Goal: Find specific page/section: Find specific page/section

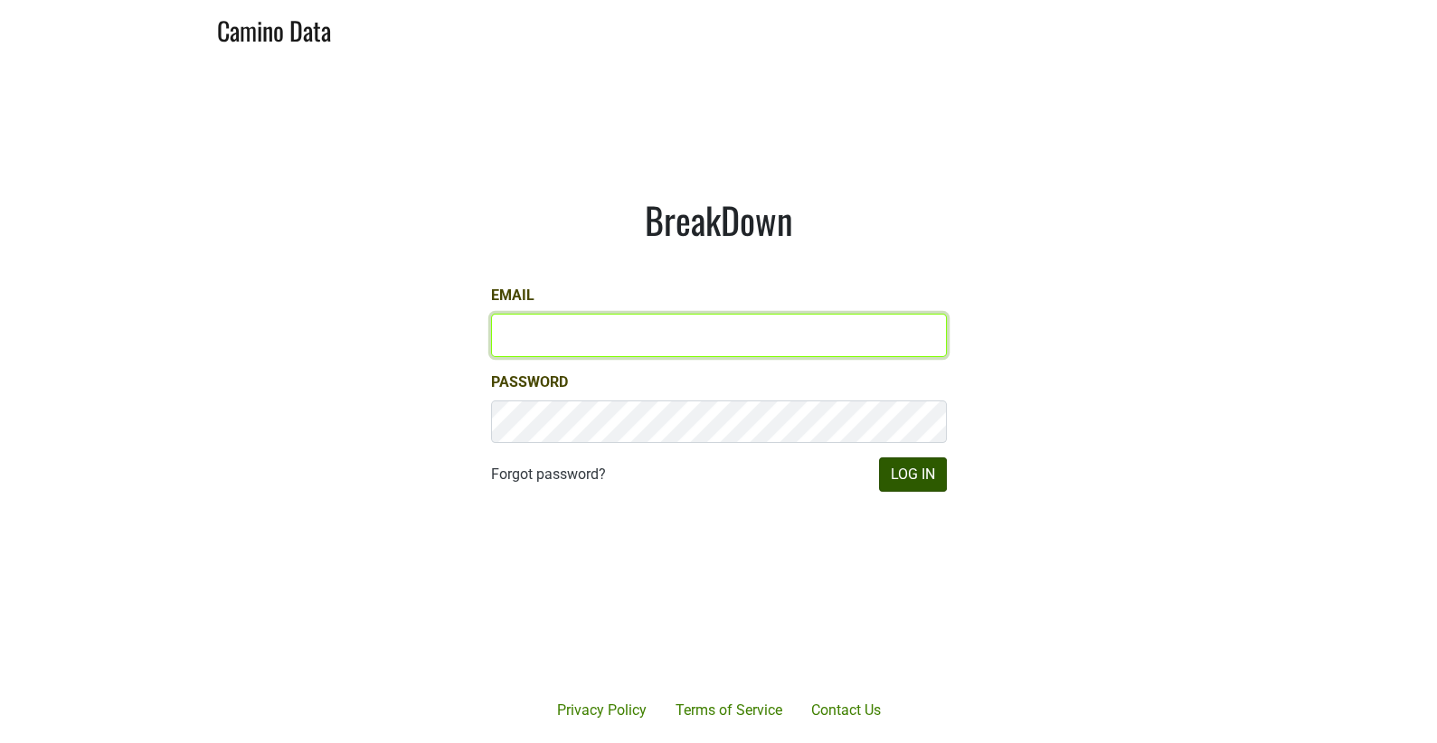
type input "matt@dumol.com"
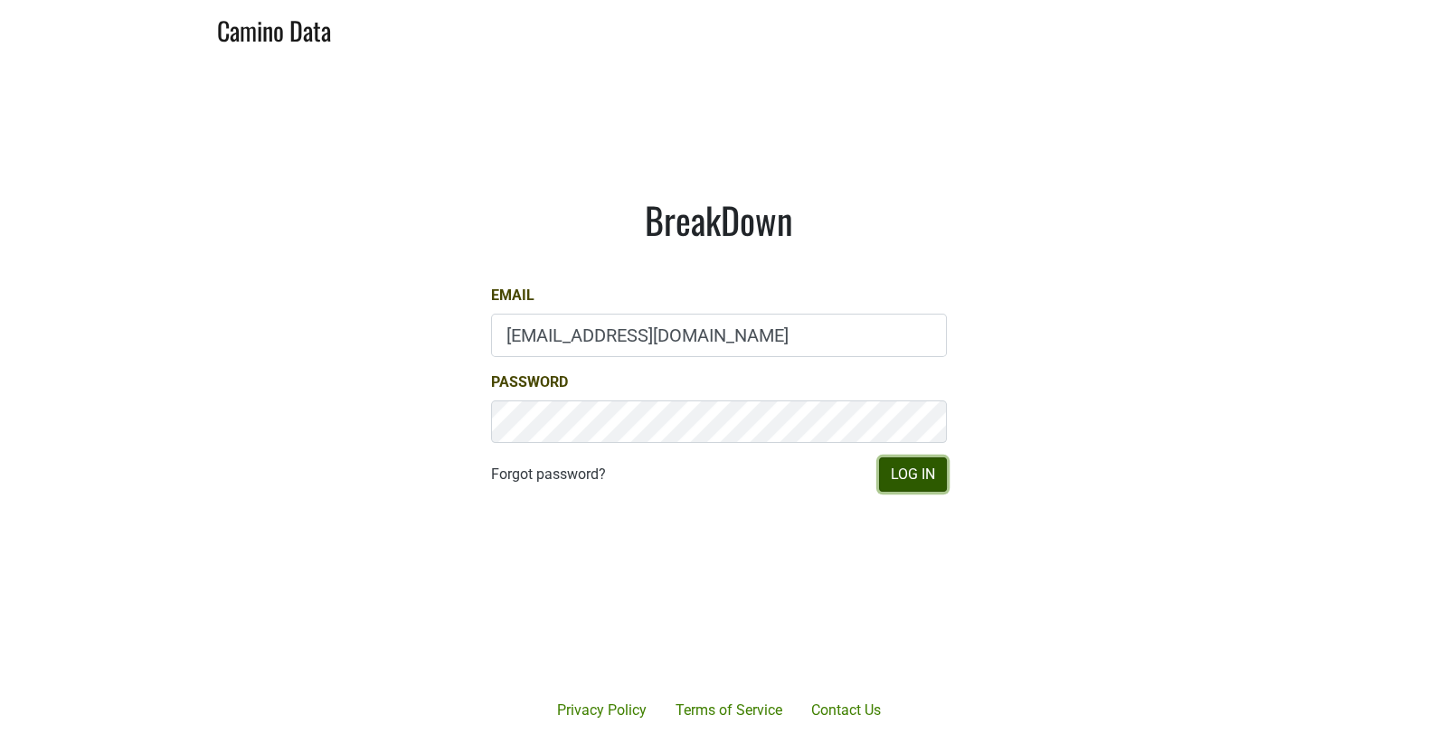
click at [935, 477] on button "Log In" at bounding box center [913, 475] width 68 height 34
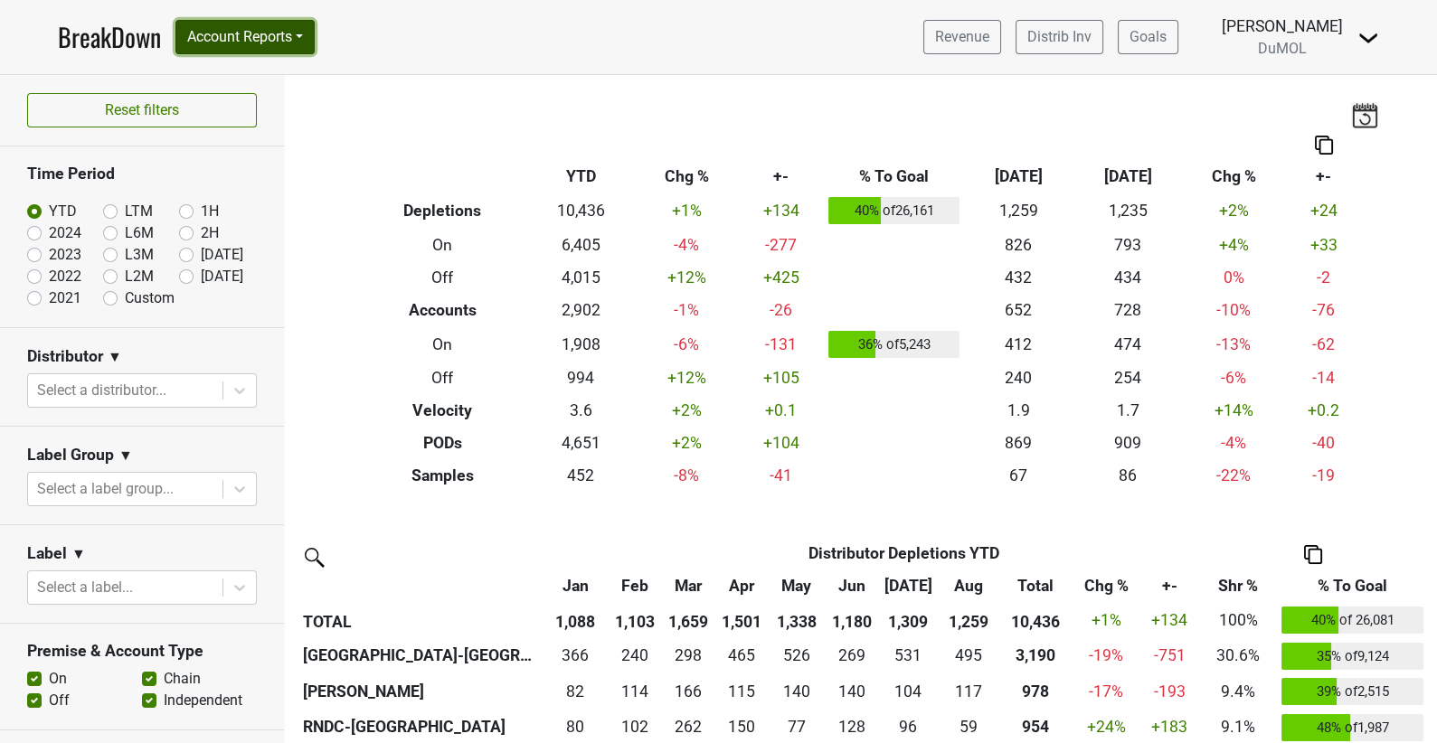
click at [266, 31] on button "Account Reports" at bounding box center [244, 37] width 139 height 34
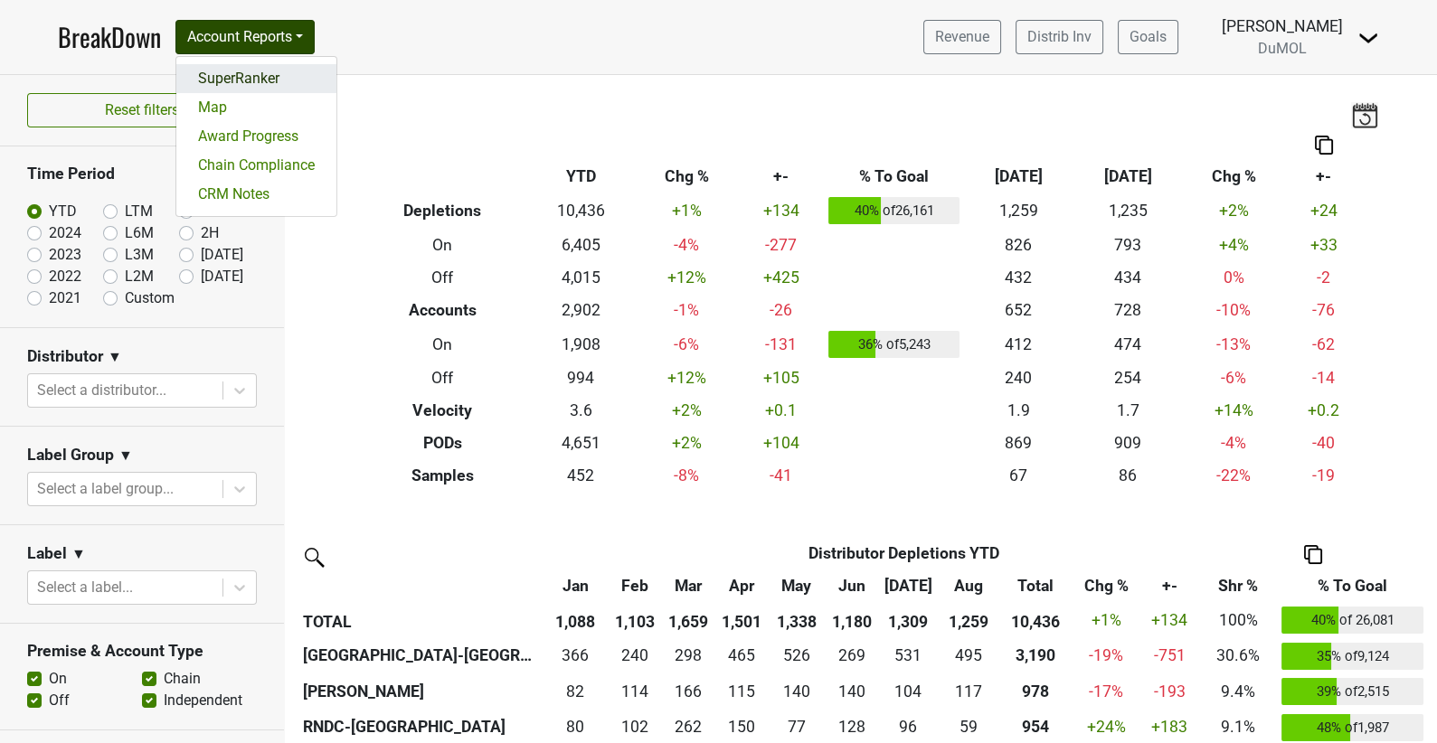
click at [271, 80] on link "SuperRanker" at bounding box center [256, 78] width 160 height 29
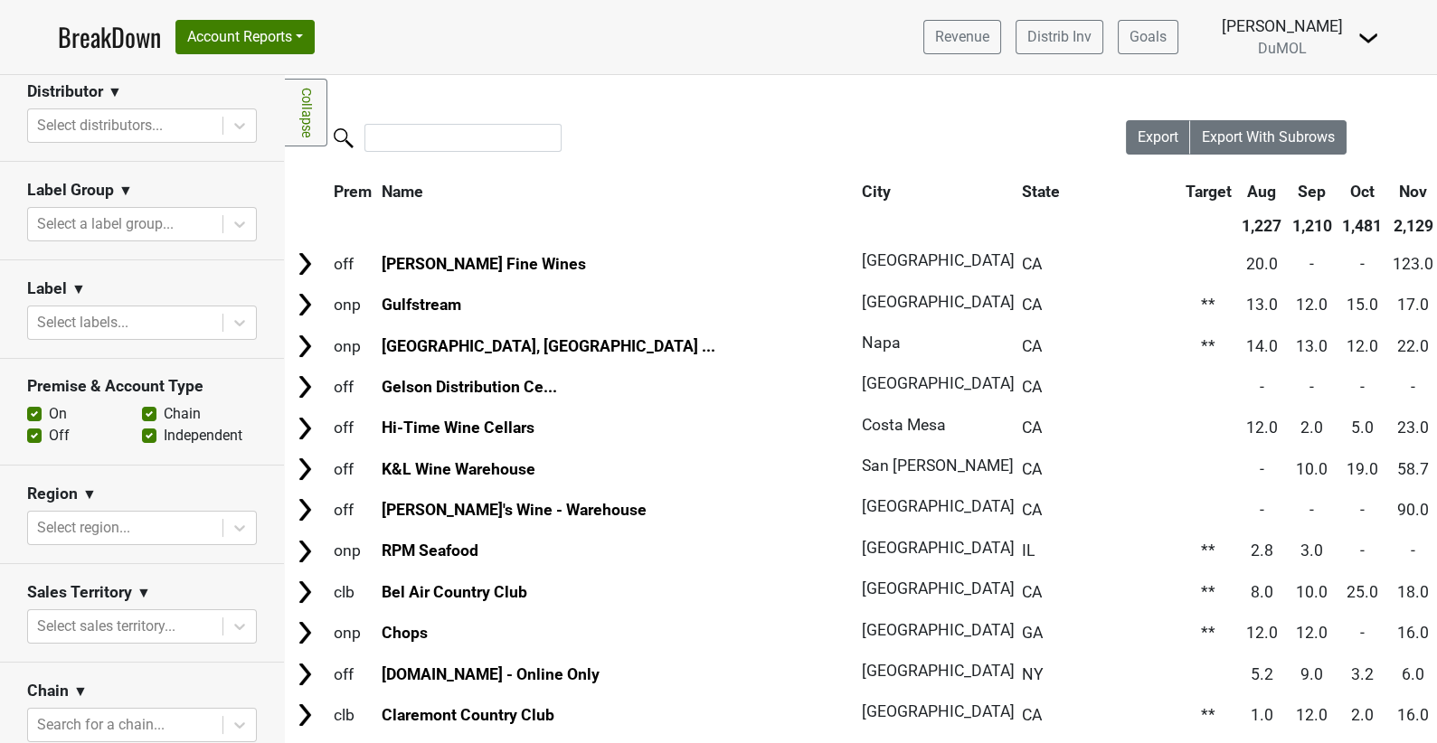
scroll to position [517, 0]
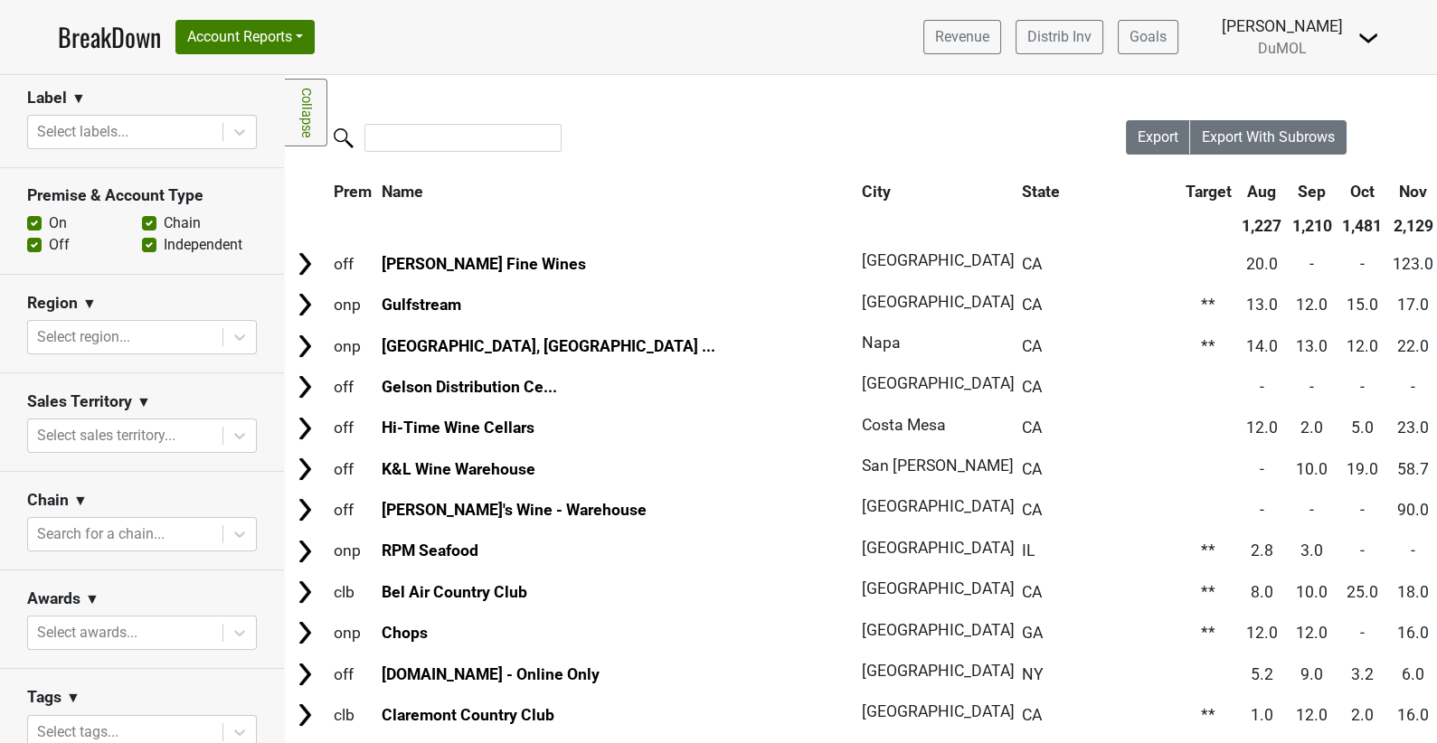
click at [49, 217] on label "On" at bounding box center [58, 223] width 18 height 22
click at [34, 217] on input "On" at bounding box center [34, 221] width 14 height 18
checkbox input "false"
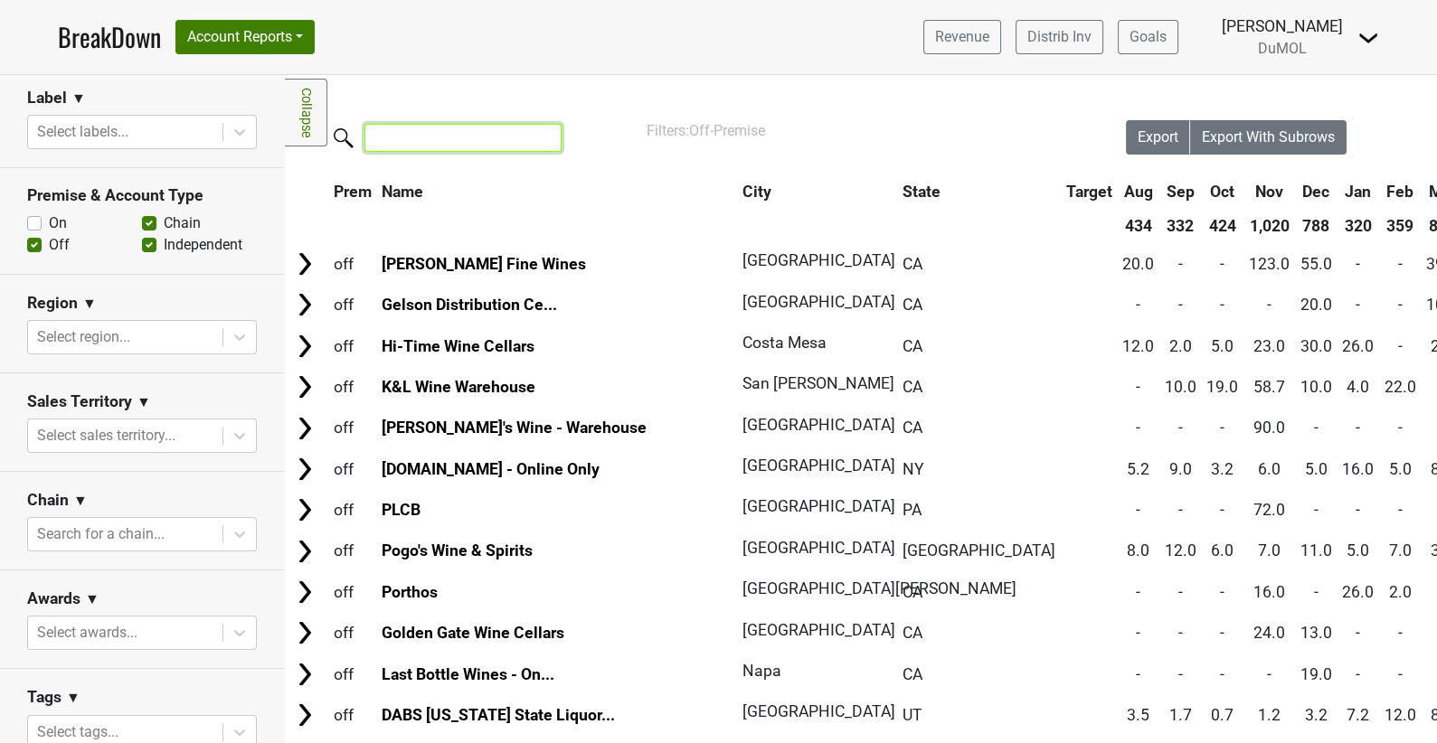
click at [407, 131] on input "search" at bounding box center [462, 138] width 197 height 28
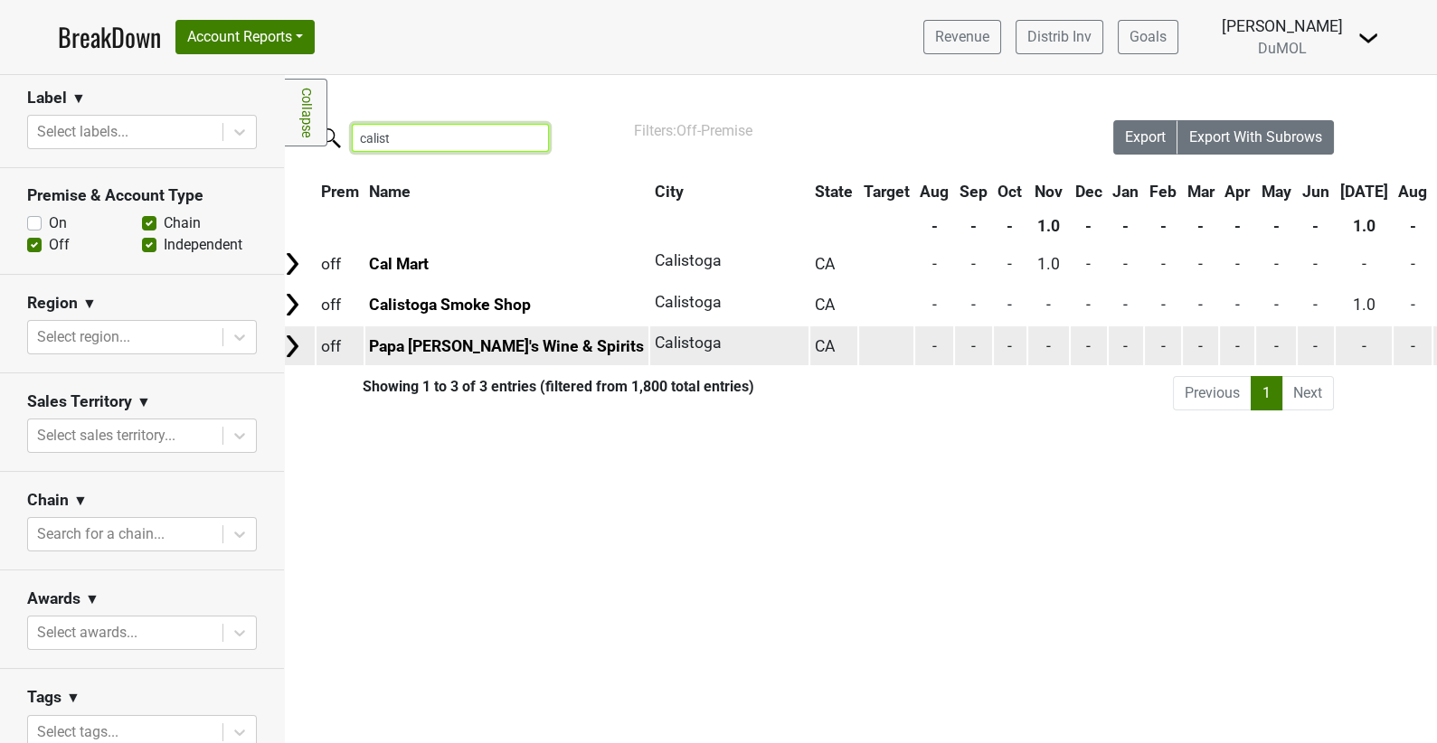
scroll to position [0, 0]
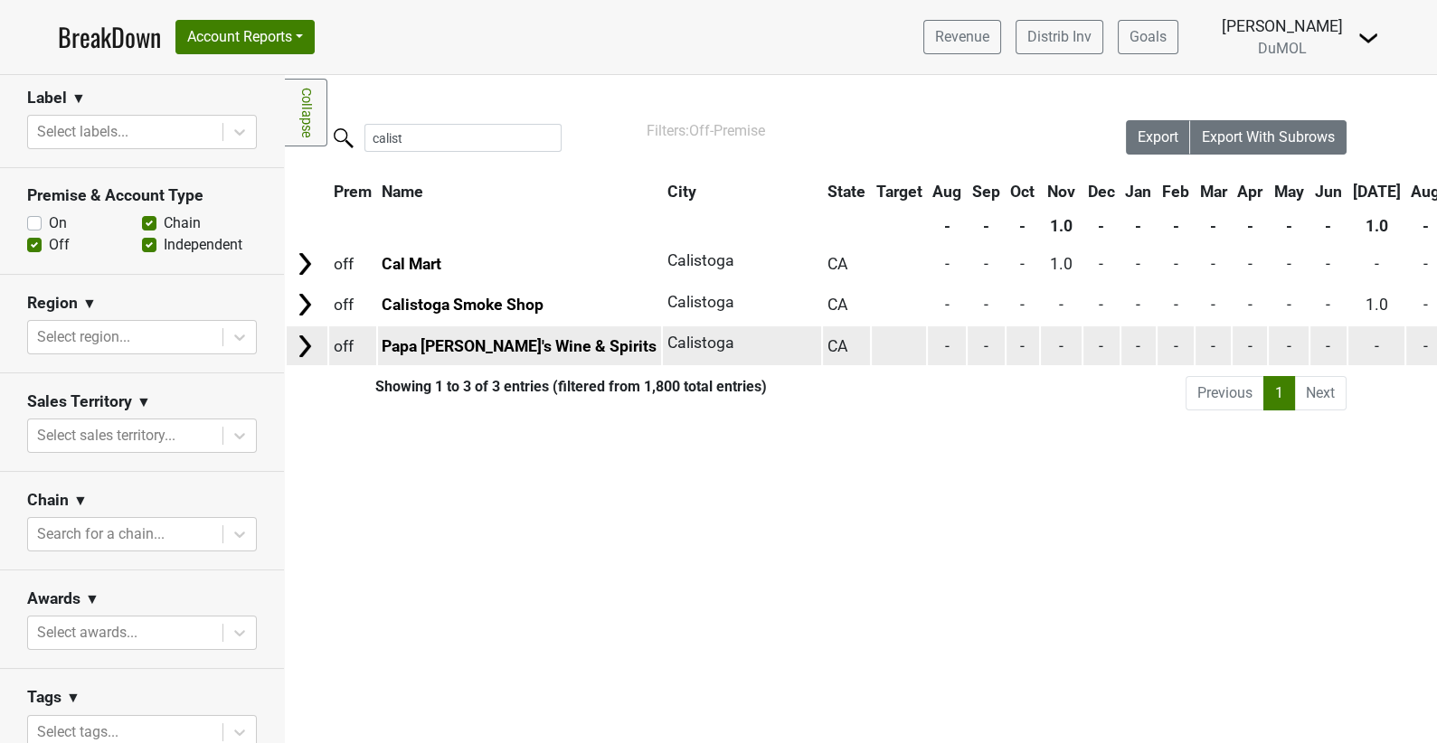
click at [307, 344] on img at bounding box center [304, 346] width 27 height 27
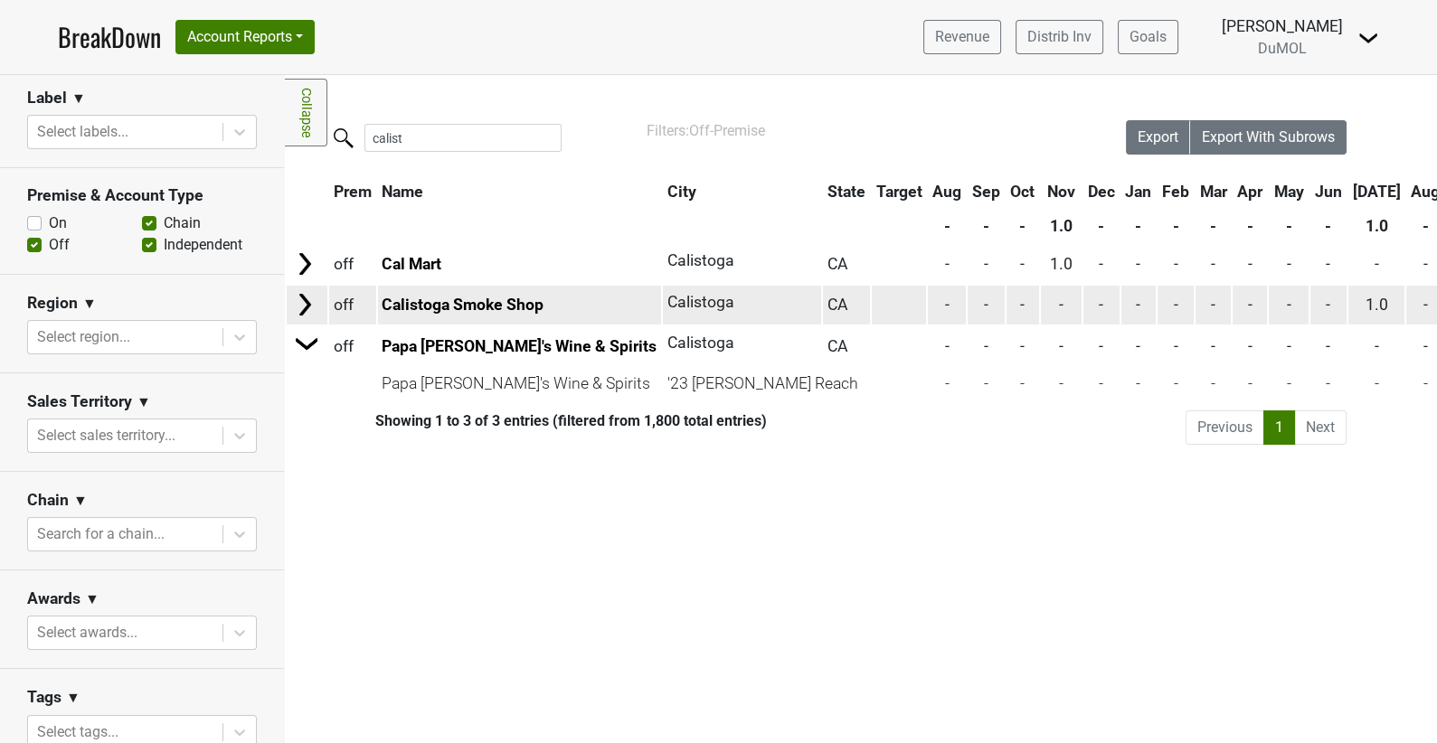
click at [298, 306] on img at bounding box center [304, 304] width 27 height 27
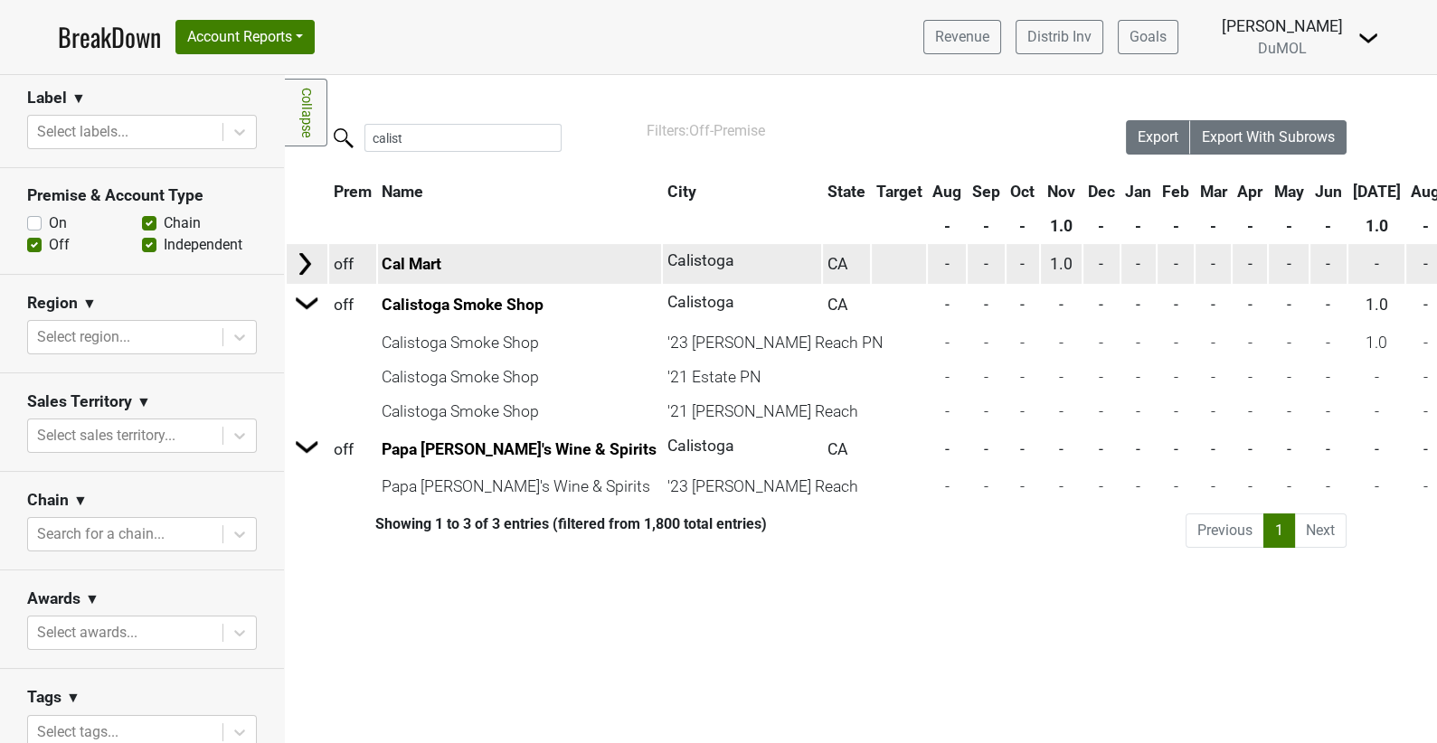
click at [309, 267] on img at bounding box center [304, 263] width 27 height 27
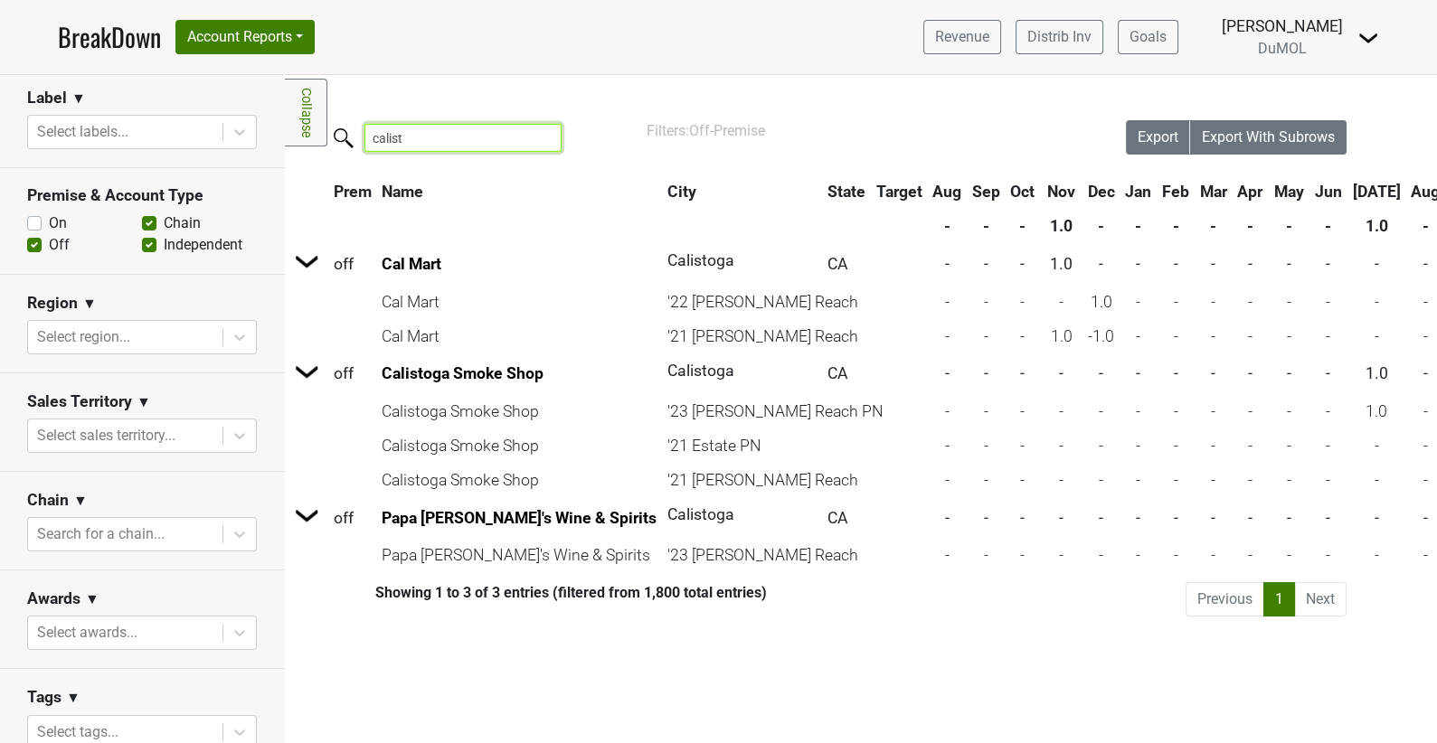
click at [462, 145] on input "calist" at bounding box center [462, 138] width 197 height 28
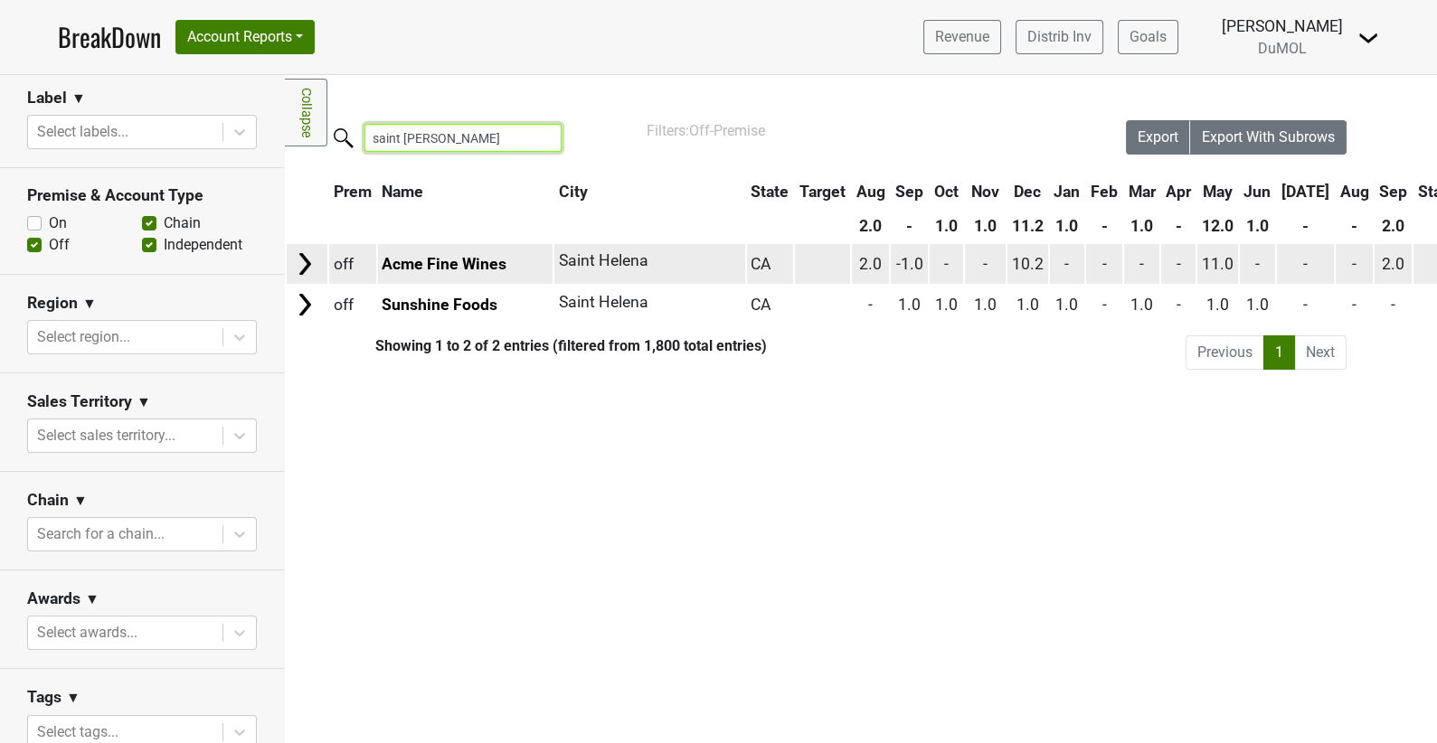
type input "saint helen"
click at [305, 263] on img at bounding box center [304, 263] width 27 height 27
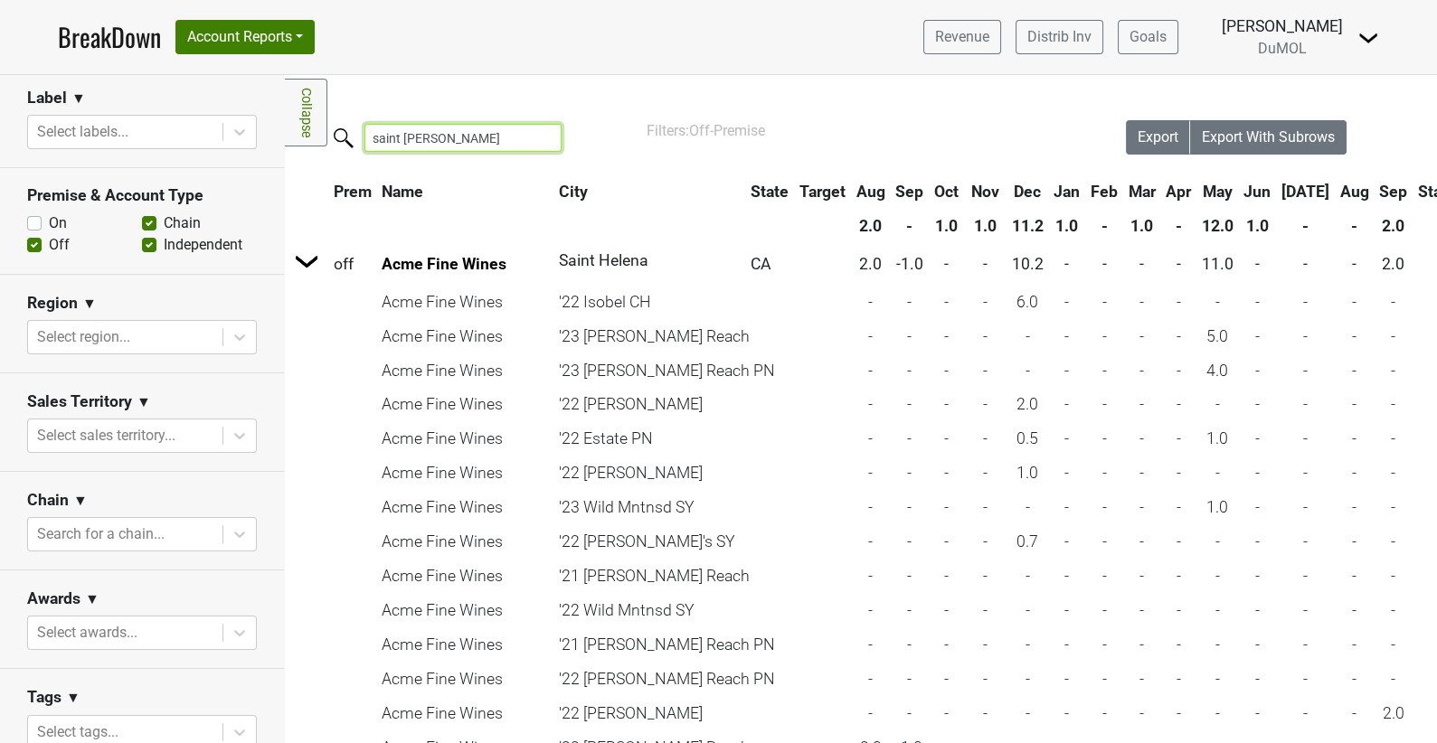
click at [456, 140] on input "saint helen" at bounding box center [462, 138] width 197 height 28
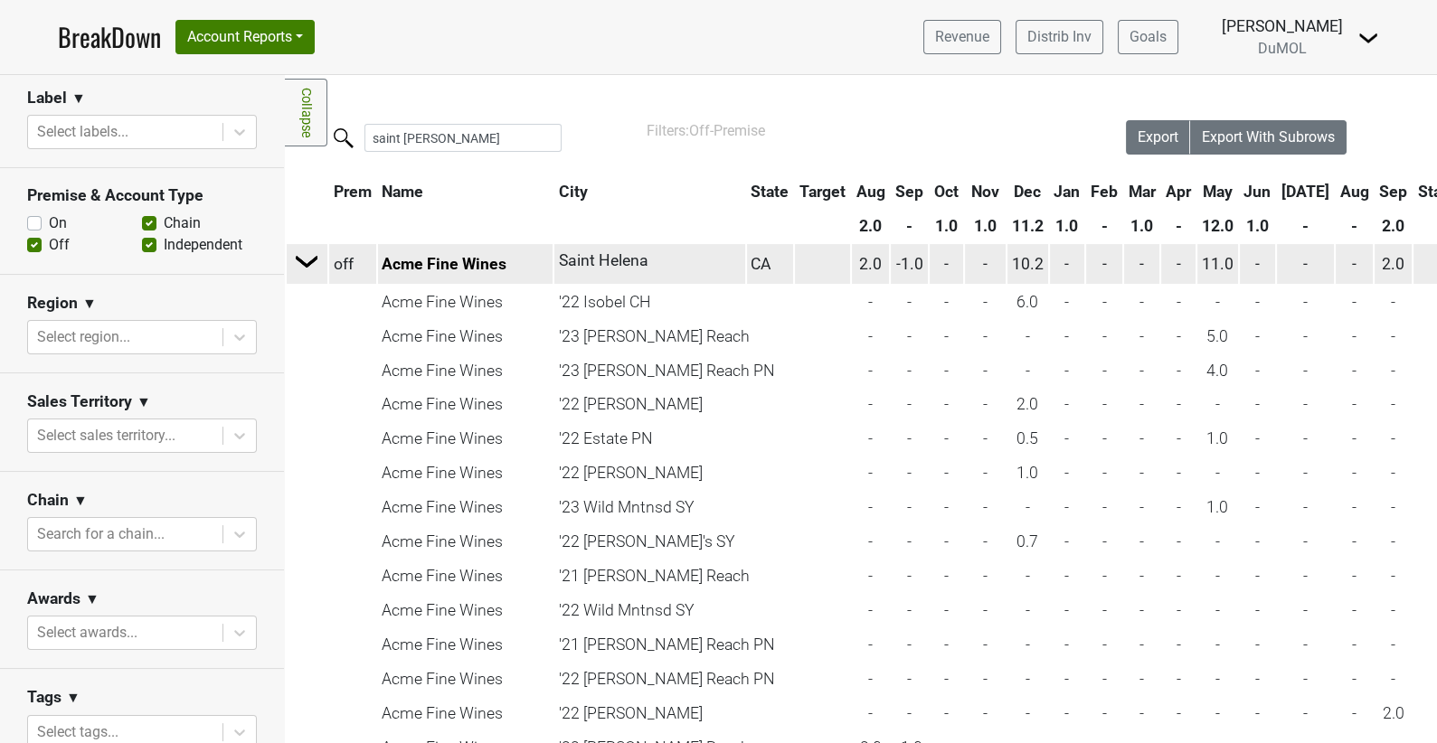
click at [313, 252] on img at bounding box center [307, 261] width 27 height 27
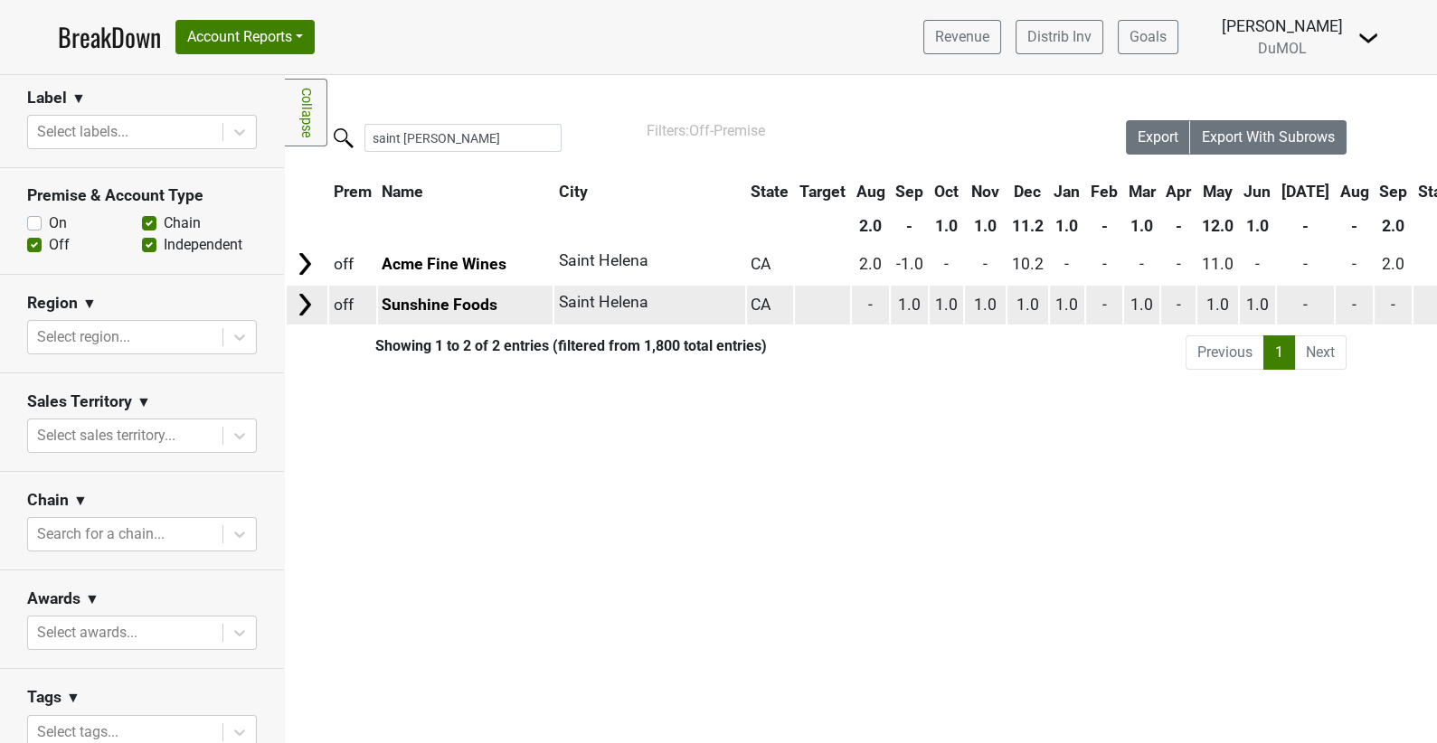
click at [316, 297] on img at bounding box center [304, 304] width 27 height 27
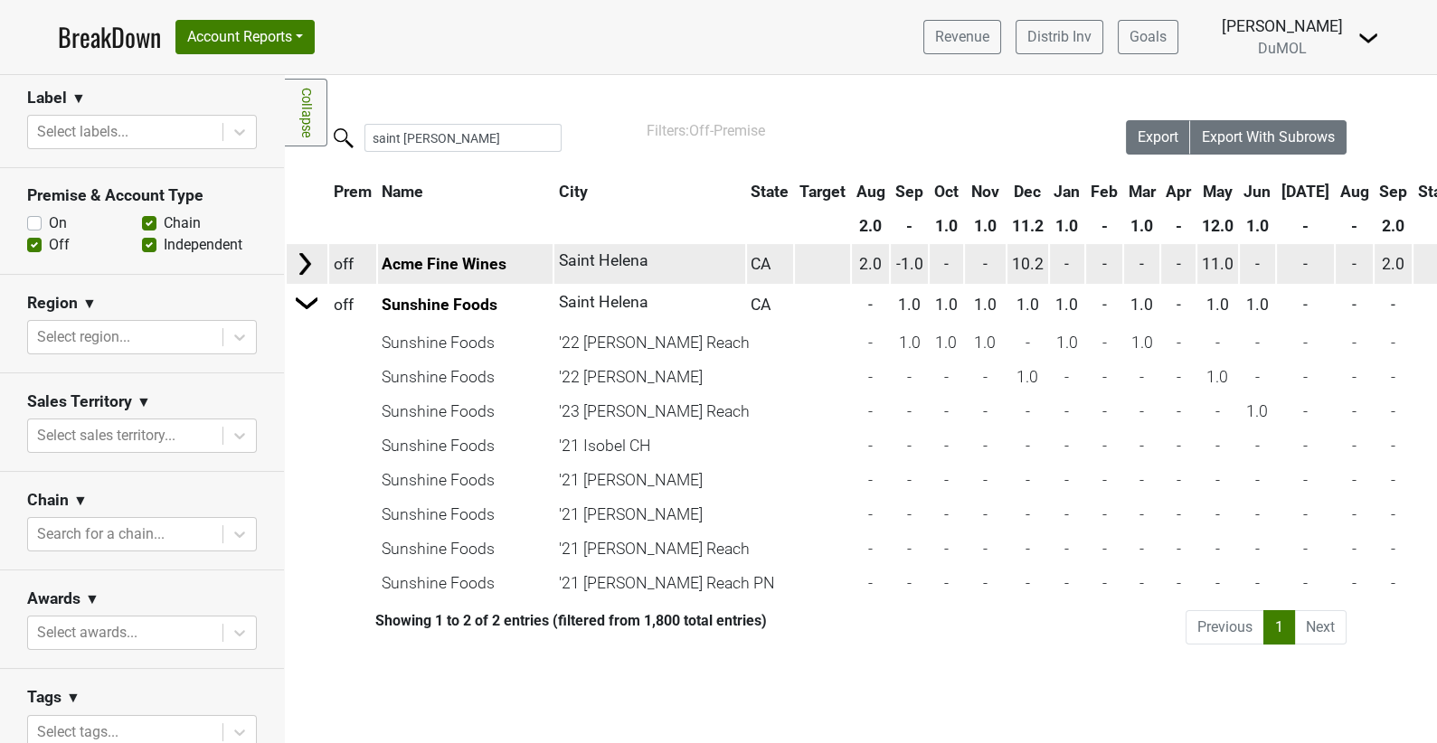
click at [311, 265] on img at bounding box center [304, 263] width 27 height 27
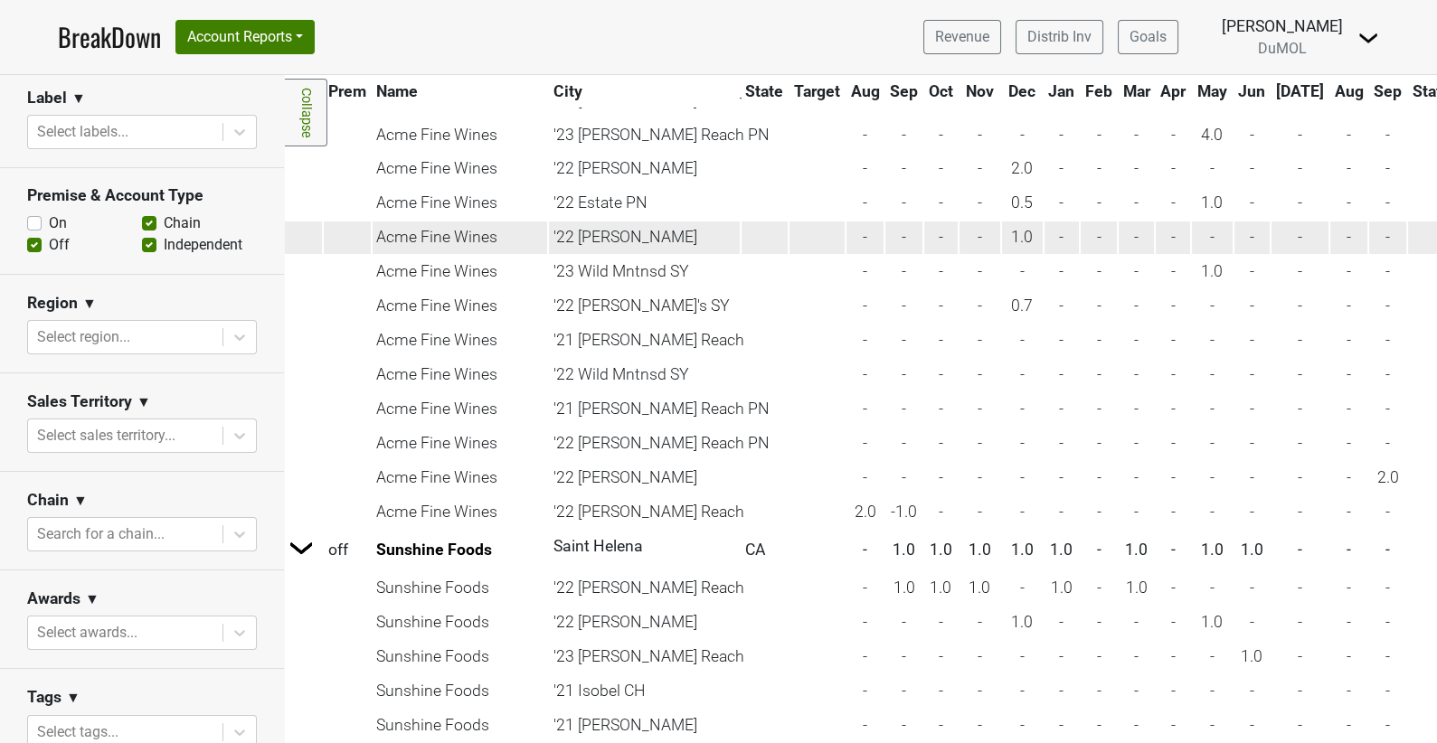
scroll to position [233, 5]
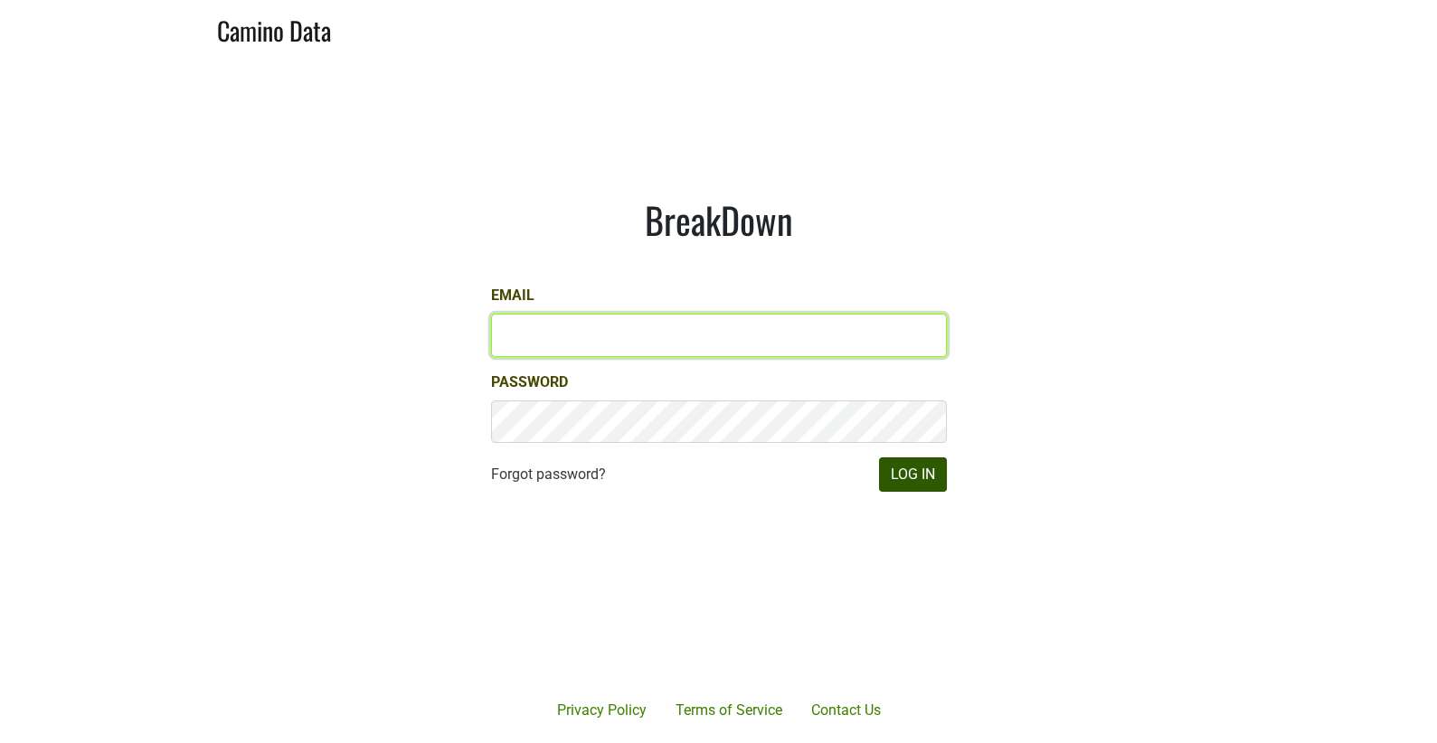
type input "[EMAIL_ADDRESS][DOMAIN_NAME]"
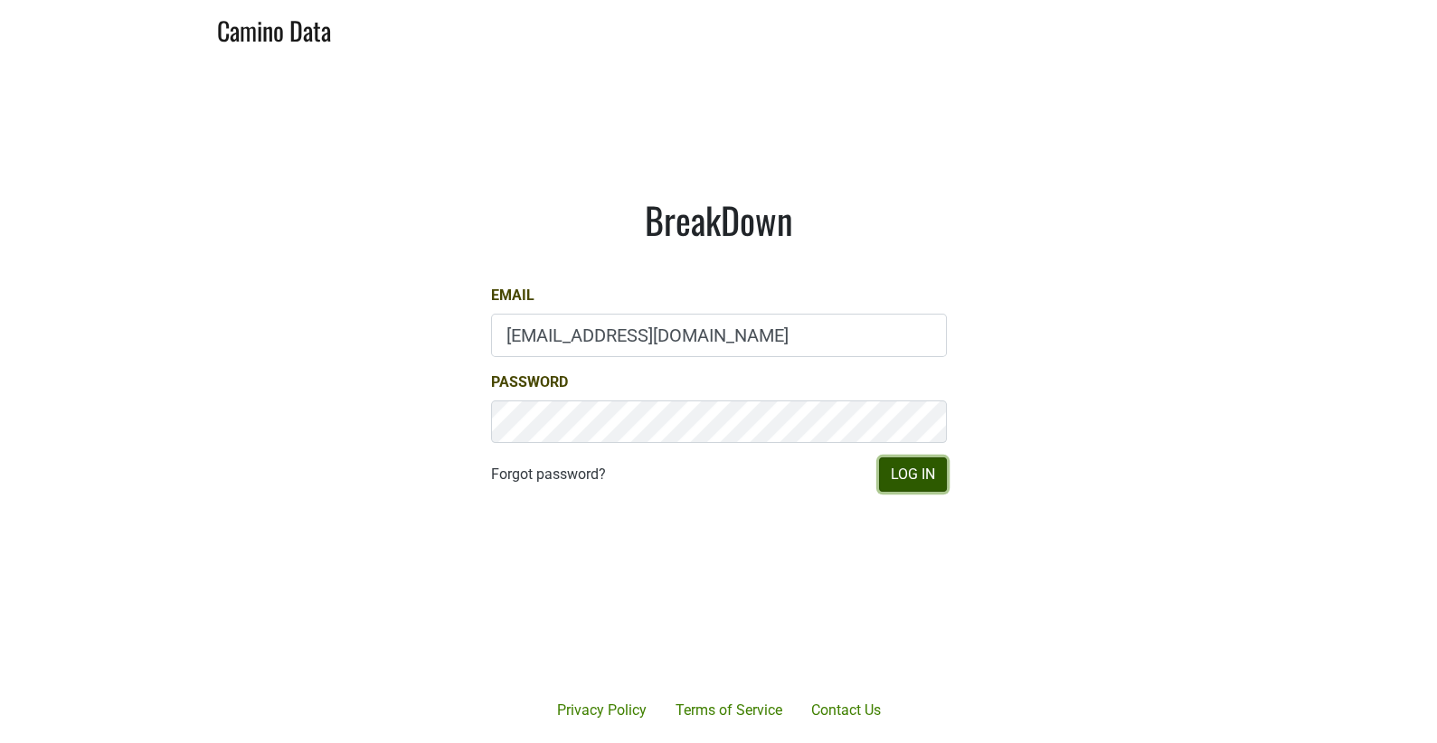
click at [925, 478] on button "Log In" at bounding box center [913, 475] width 68 height 34
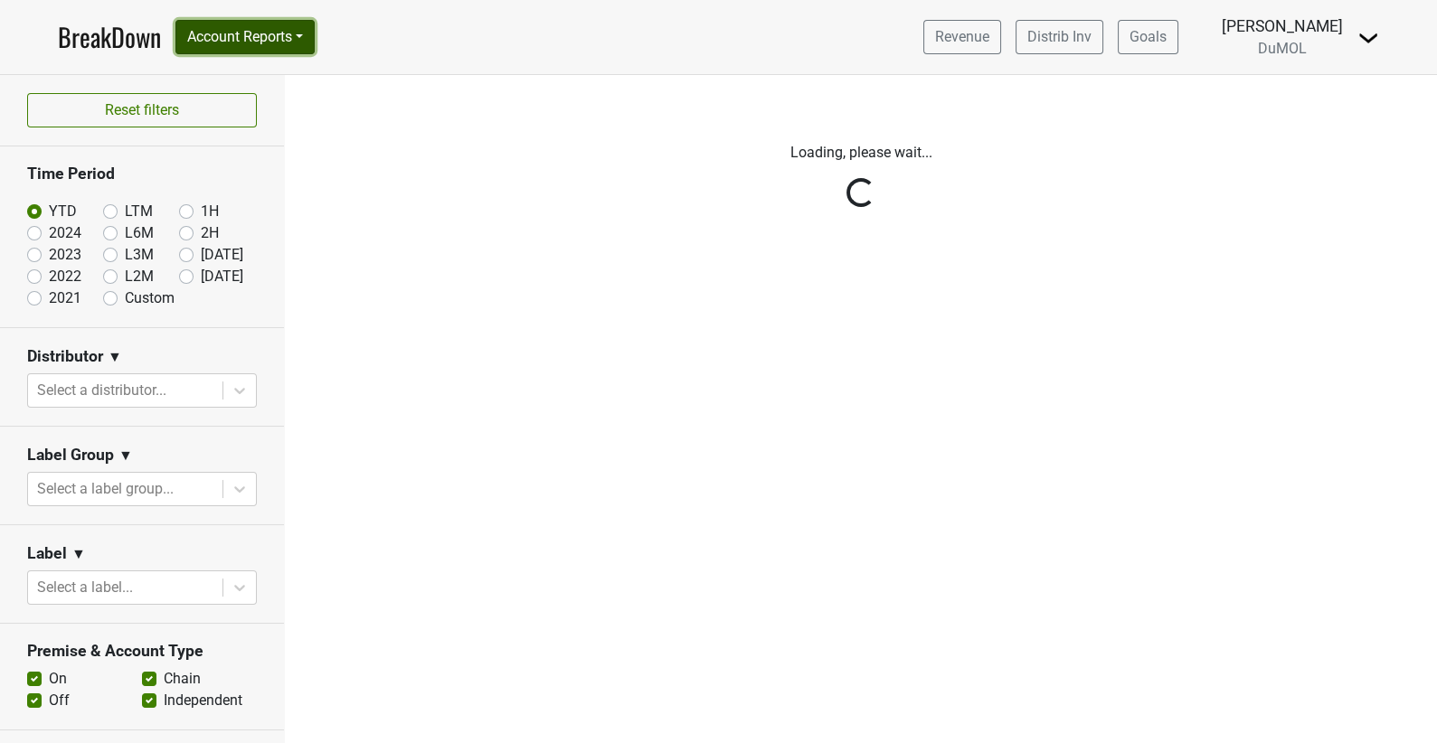
click at [297, 39] on button "Account Reports" at bounding box center [244, 37] width 139 height 34
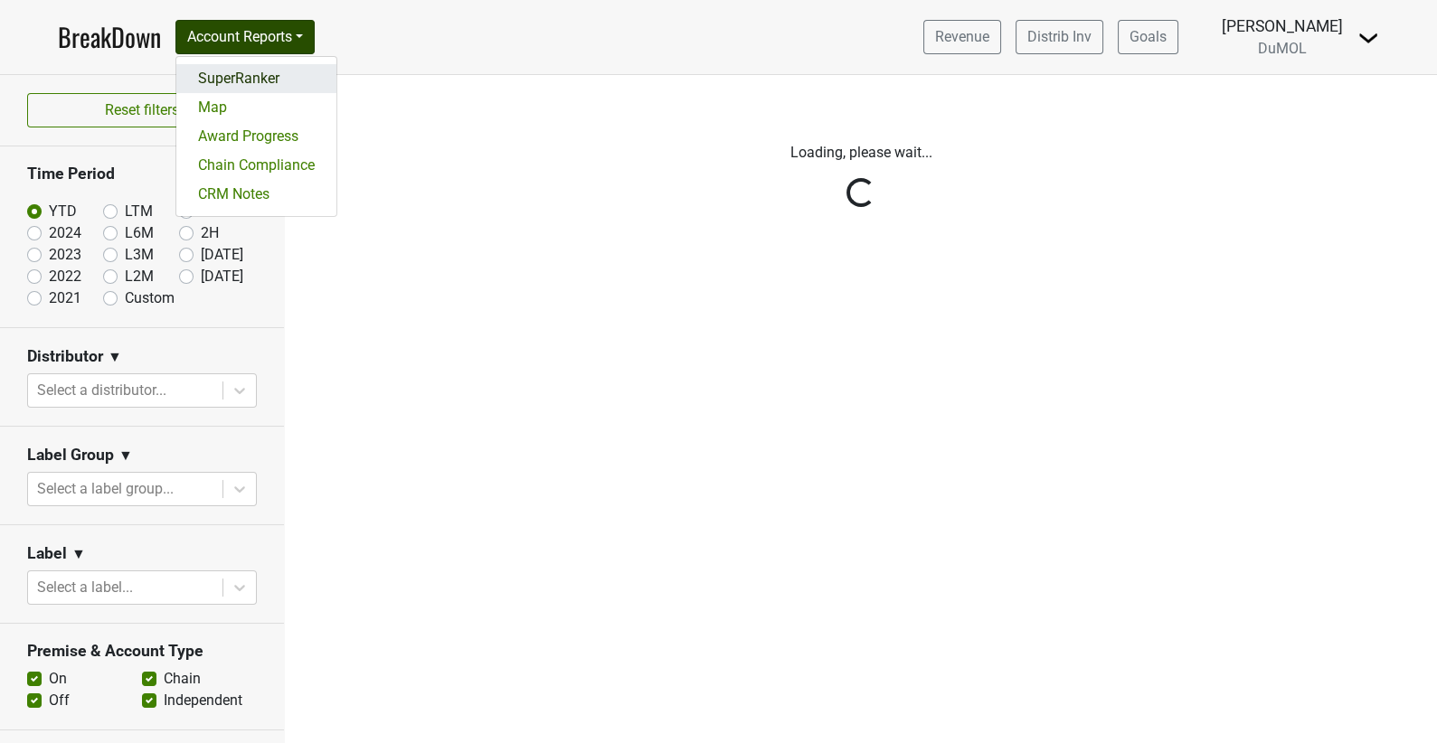
click at [284, 80] on link "SuperRanker" at bounding box center [256, 78] width 160 height 29
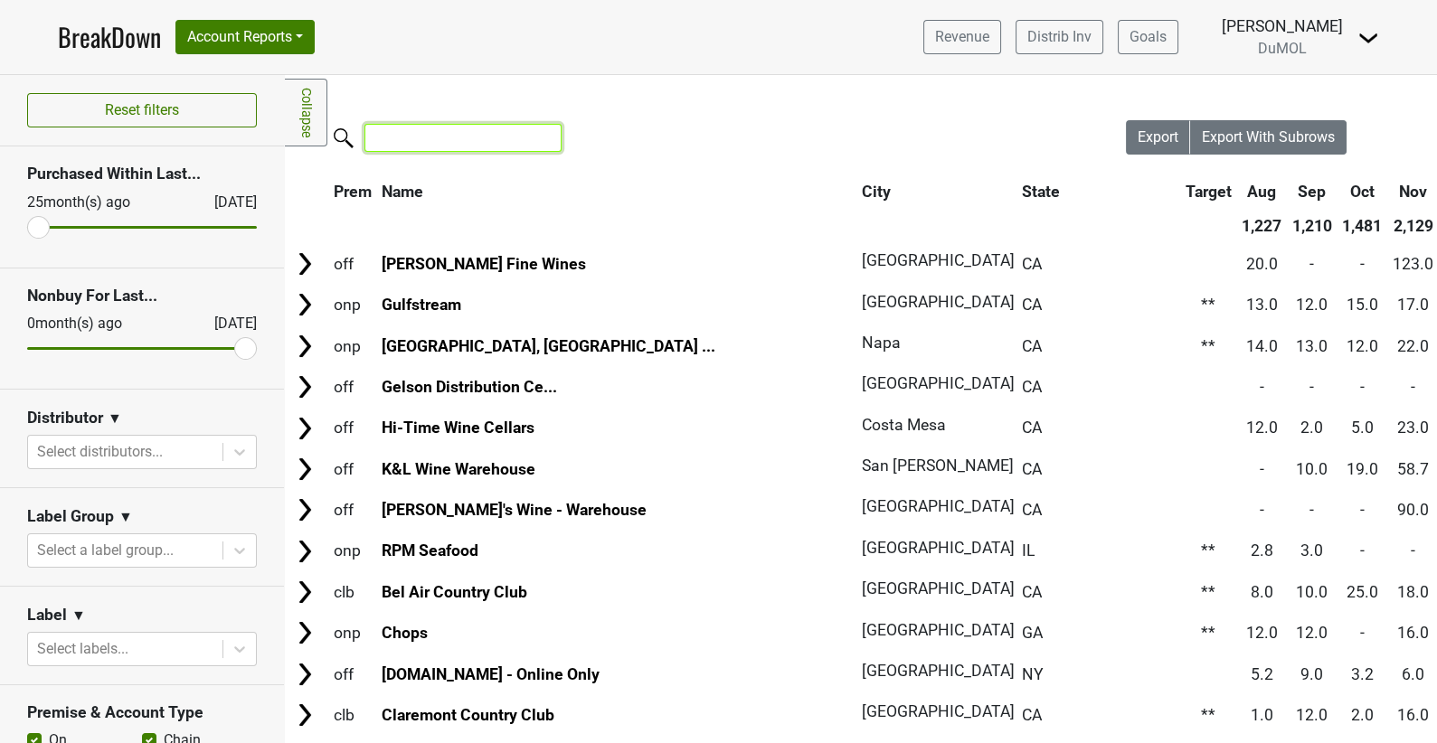
click at [495, 152] on div at bounding box center [705, 139] width 841 height 39
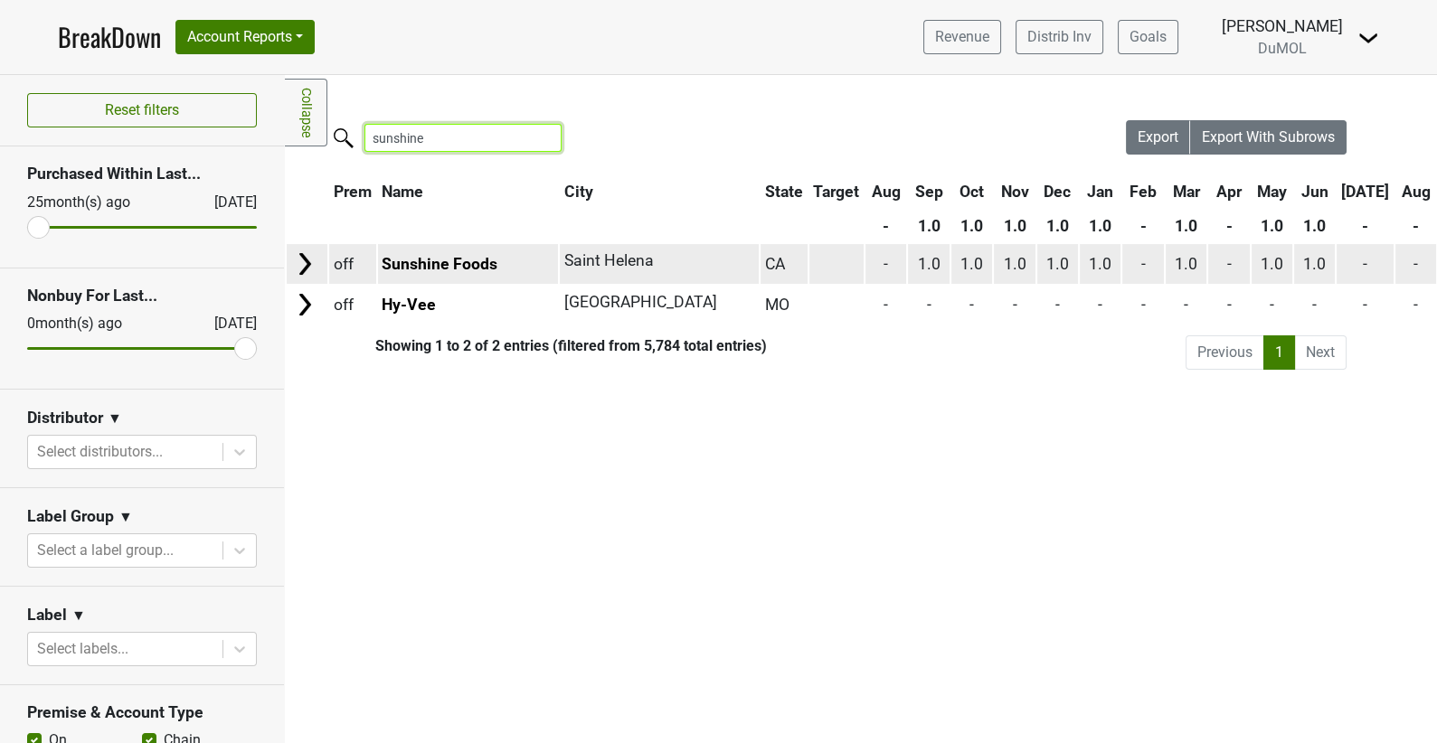
type input "sunshine"
click at [307, 266] on img at bounding box center [304, 263] width 27 height 27
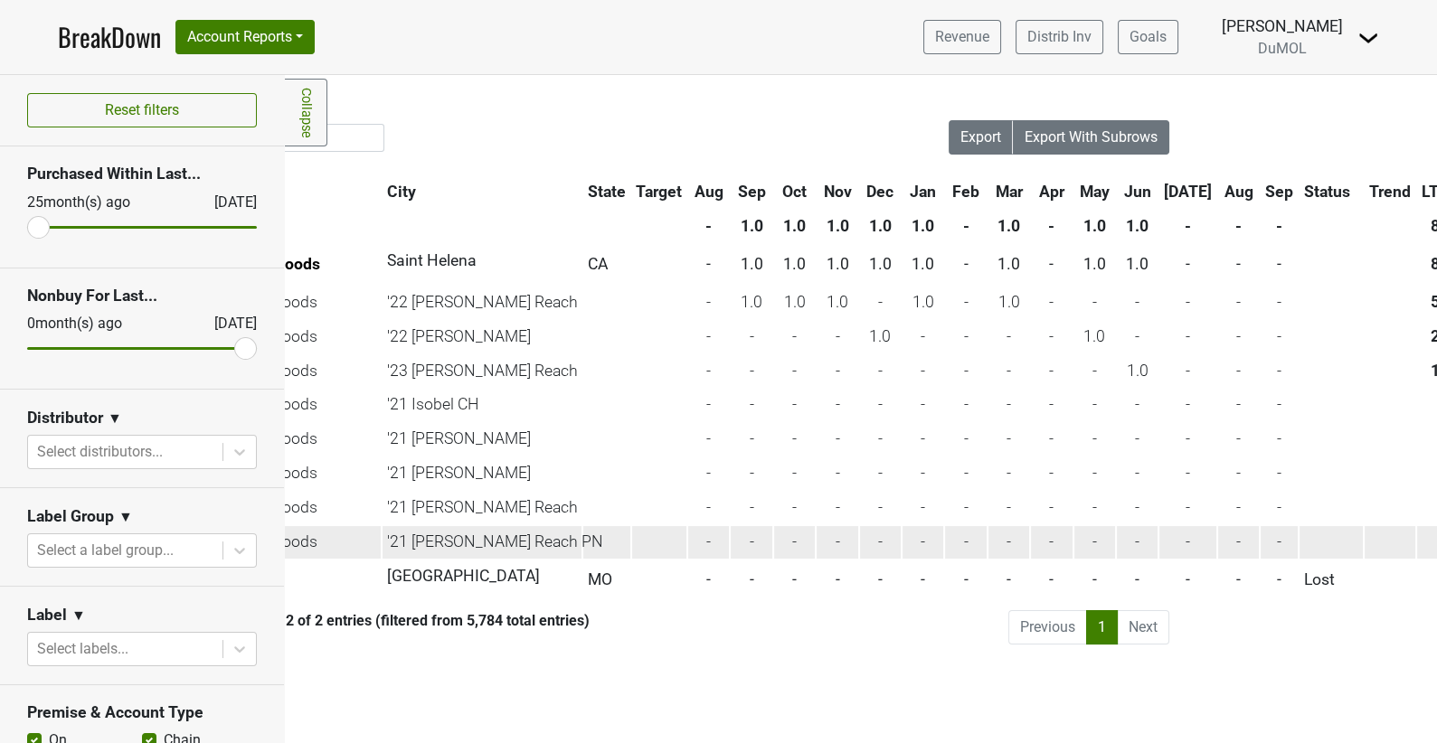
scroll to position [0, 241]
